Goal: Browse casually

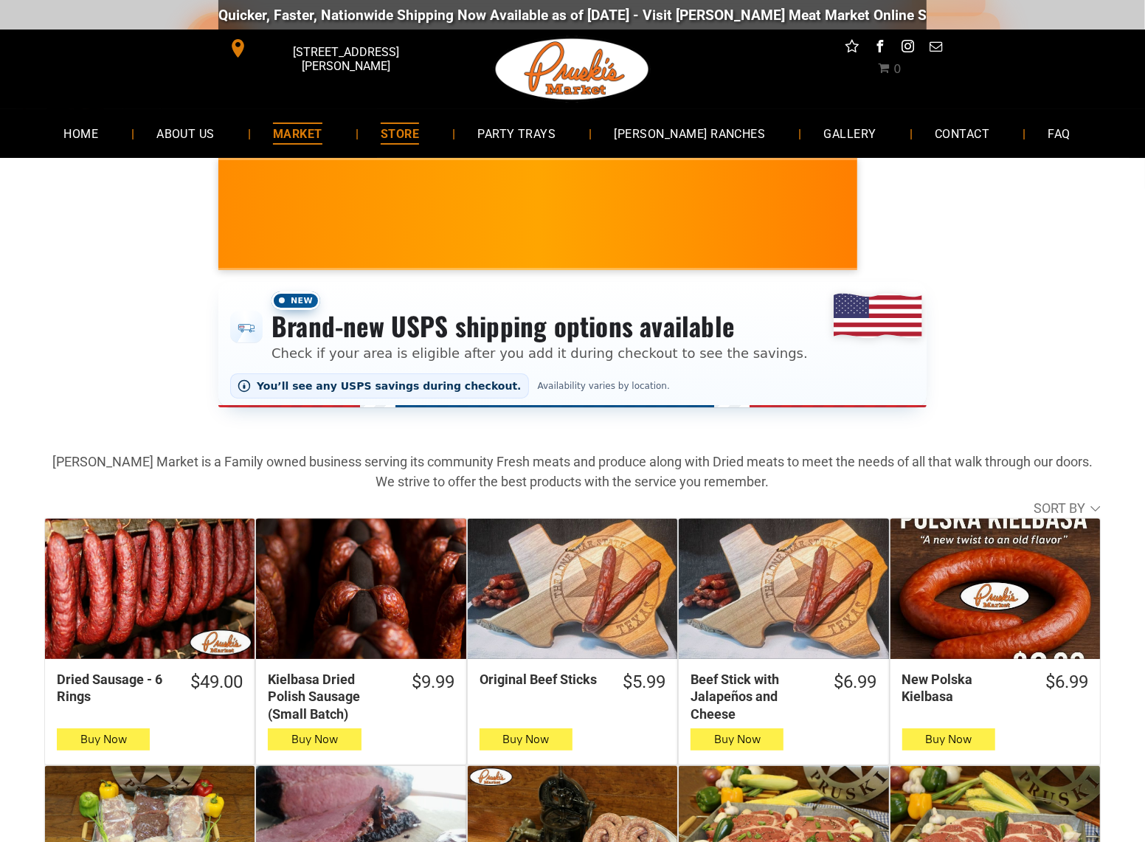
click at [317, 139] on span "MARKET" at bounding box center [297, 132] width 49 height 21
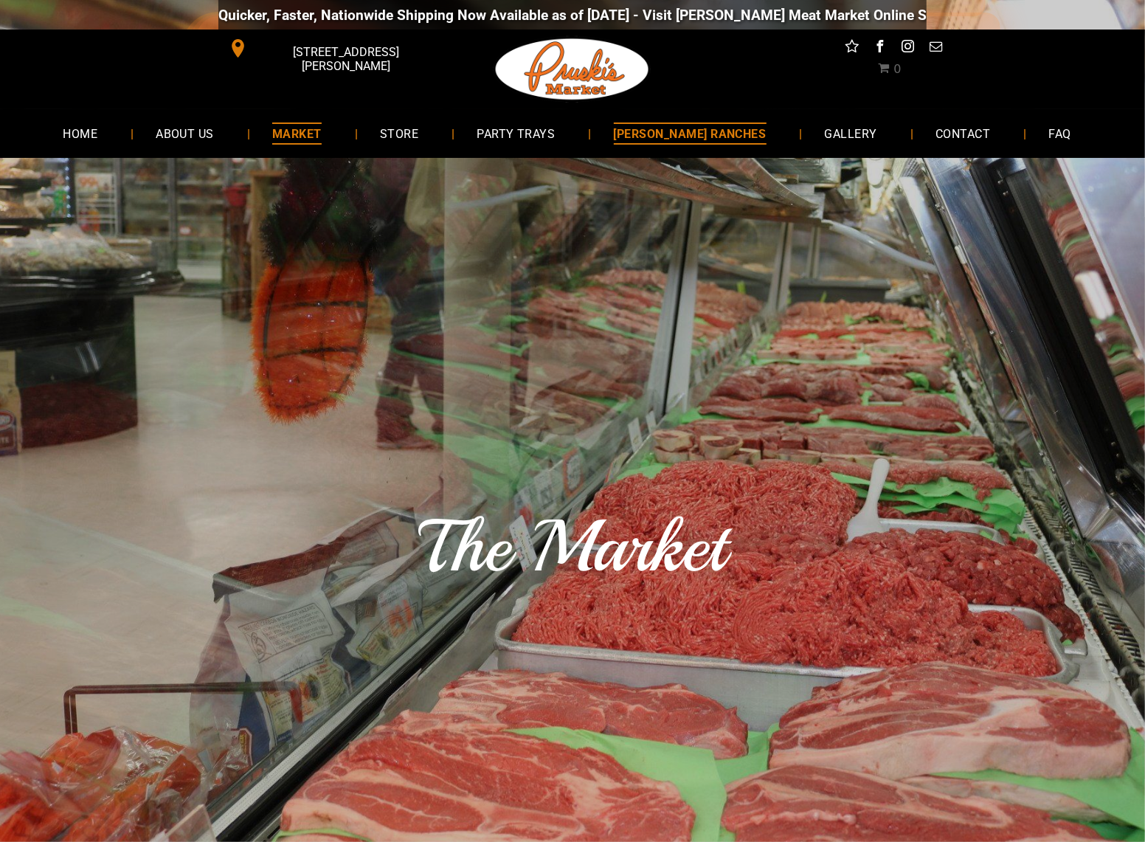
click at [668, 132] on span "[PERSON_NAME] RANCHES" at bounding box center [690, 132] width 153 height 21
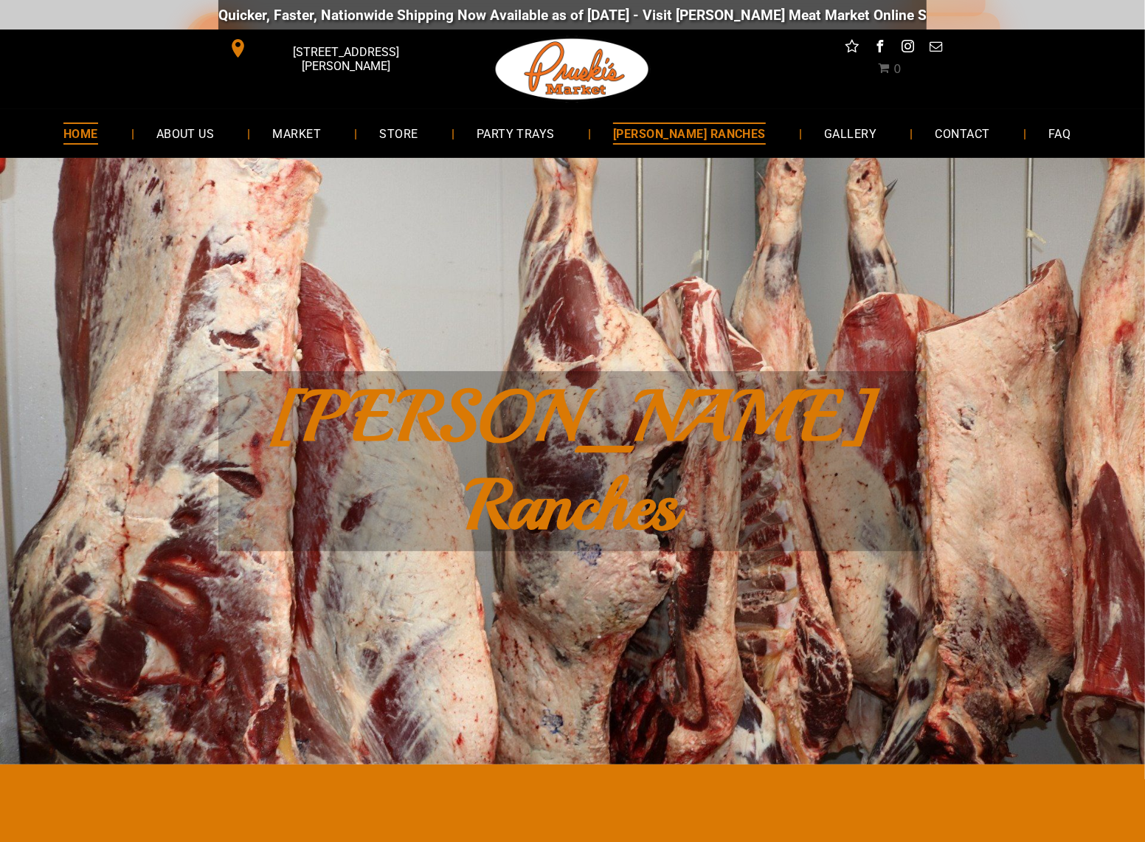
click at [97, 124] on span "HOME" at bounding box center [80, 132] width 35 height 21
